Goal: Task Accomplishment & Management: Use online tool/utility

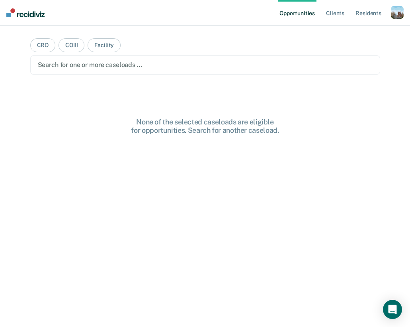
click at [395, 9] on div "button" at bounding box center [397, 12] width 13 height 13
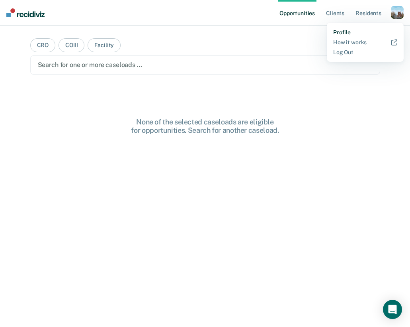
click at [349, 31] on link "Profile" at bounding box center [365, 32] width 64 height 7
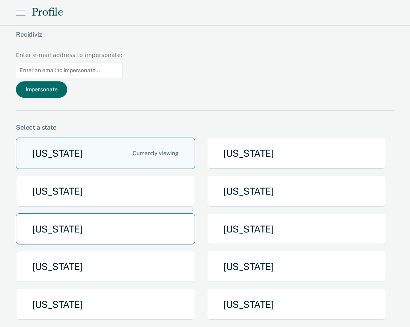
click at [104, 213] on button "[US_STATE]" at bounding box center [105, 228] width 179 height 31
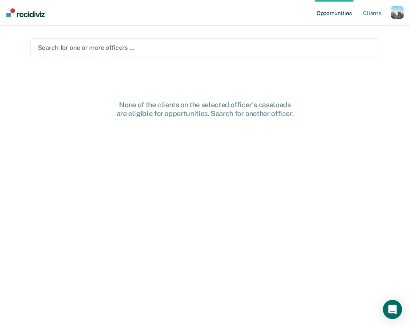
click at [119, 50] on div at bounding box center [205, 47] width 335 height 9
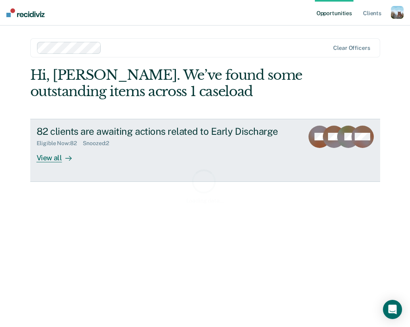
click at [86, 119] on link "82 clients are awaiting actions related to Early Discharge Eligible Now : 82 Sn…" at bounding box center [205, 150] width 350 height 63
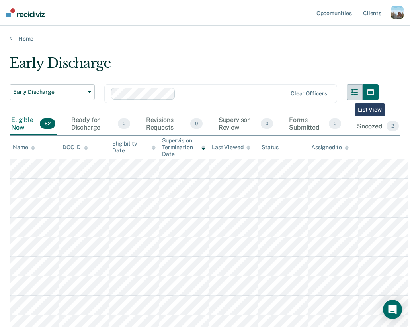
click at [349, 98] on button "button" at bounding box center [355, 92] width 16 height 16
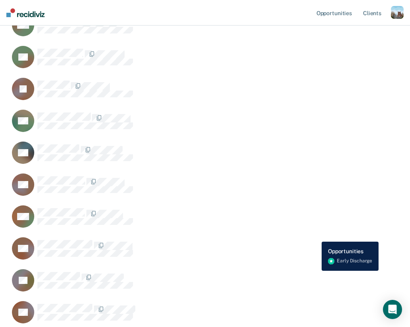
scroll to position [672, 0]
